Goal: Navigation & Orientation: Find specific page/section

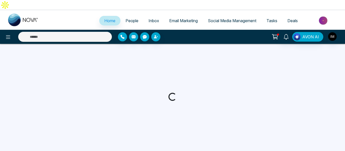
select select "*"
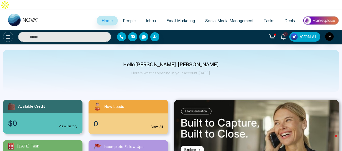
click at [8, 34] on icon at bounding box center [8, 37] width 6 height 6
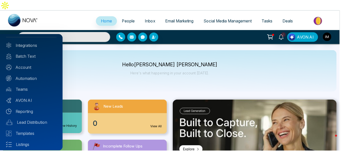
scroll to position [53, 0]
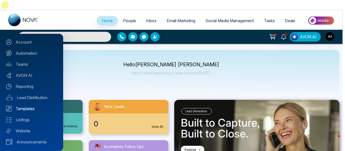
click at [24, 108] on link "Templates" at bounding box center [31, 109] width 51 height 6
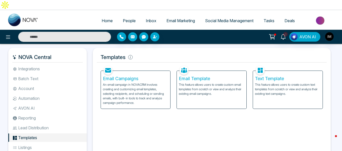
click at [206, 76] on h5 "Email Template" at bounding box center [212, 79] width 66 height 6
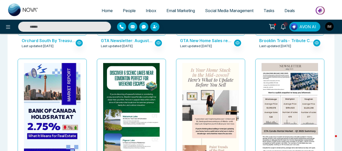
scroll to position [391, 0]
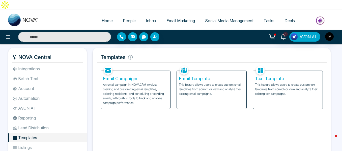
click at [264, 18] on span "Tasks" at bounding box center [269, 20] width 11 height 5
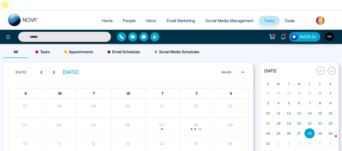
click at [288, 18] on span "Deals" at bounding box center [290, 20] width 10 height 5
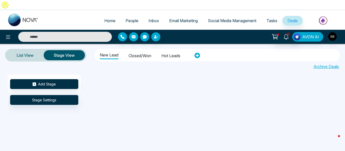
click at [286, 34] on icon at bounding box center [286, 37] width 6 height 6
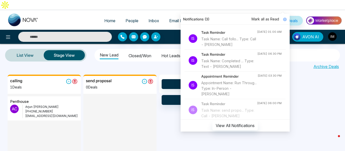
click at [134, 44] on div "List View Stage View New Lead Closed/won Hot leads Archive Deals" at bounding box center [172, 59] width 345 height 31
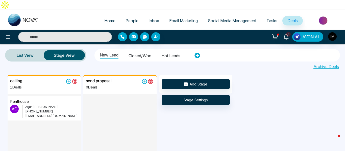
click at [178, 18] on span "Email Marketing" at bounding box center [183, 20] width 29 height 5
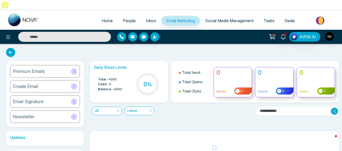
click at [27, 69] on h6 "Premium Emails" at bounding box center [29, 72] width 32 height 6
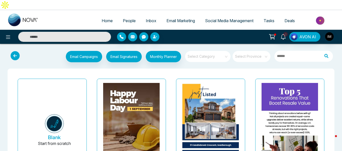
click at [169, 18] on span "Email Marketing" at bounding box center [181, 20] width 29 height 5
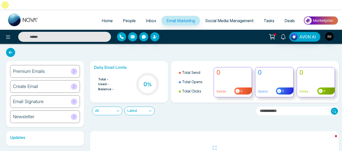
click at [29, 99] on h6 "Email Signature" at bounding box center [28, 102] width 31 height 6
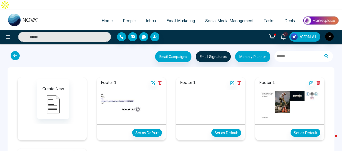
scroll to position [71, 0]
